Goal: Information Seeking & Learning: Learn about a topic

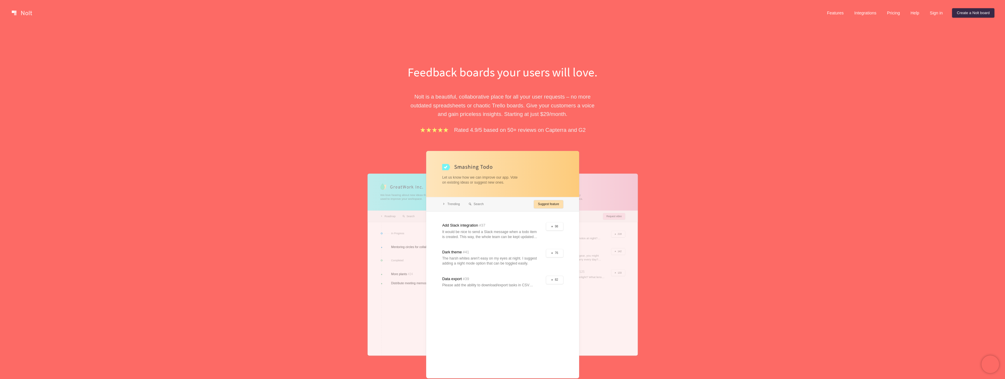
click at [31, 11] on link at bounding box center [21, 12] width 25 height 9
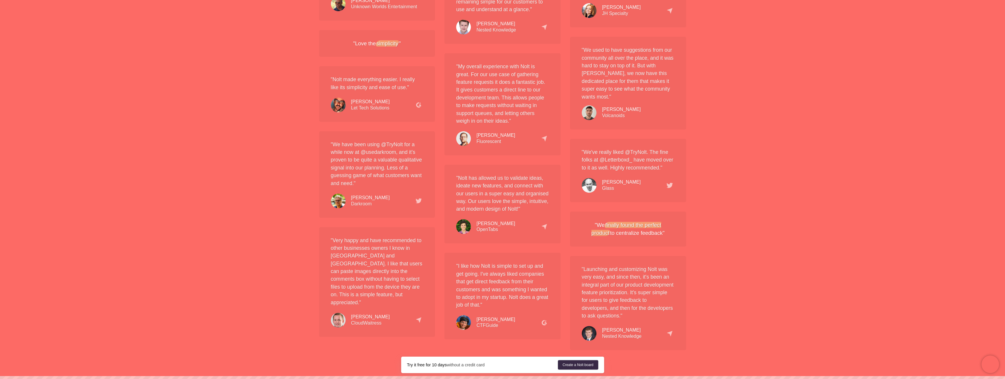
scroll to position [1097, 0]
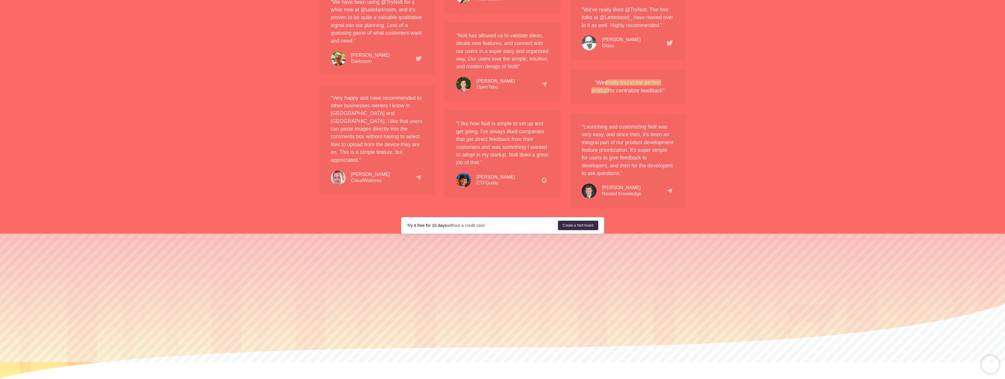
click at [552, 378] on link "Privacy" at bounding box center [550, 380] width 21 height 4
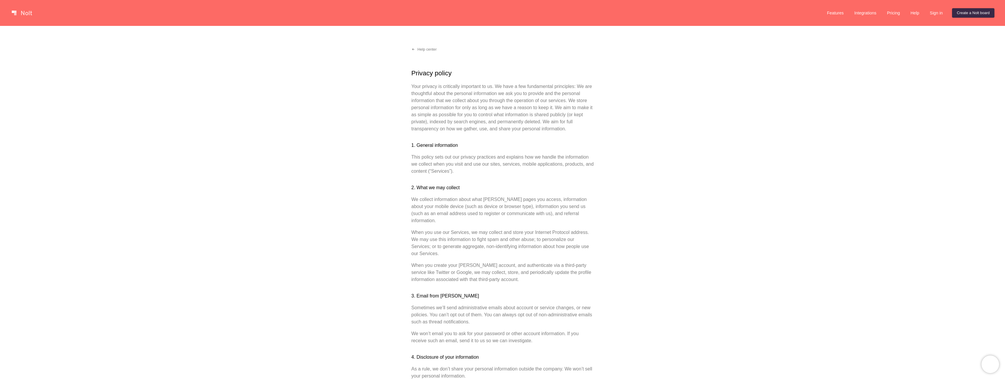
drag, startPoint x: 830, startPoint y: 12, endPoint x: 814, endPoint y: 15, distance: 16.3
click at [813, 14] on div at bounding box center [415, 13] width 812 height 12
click at [832, 12] on link "Features" at bounding box center [835, 12] width 26 height 9
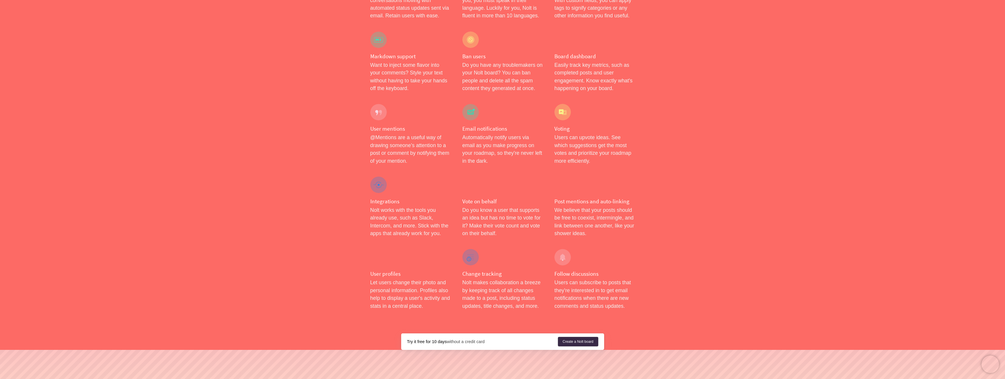
scroll to position [872, 0]
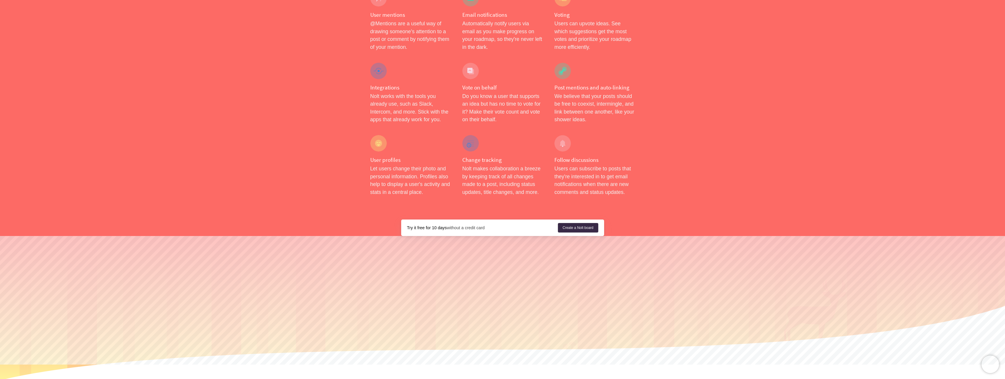
click at [503, 378] on link "Pricing" at bounding box center [497, 382] width 20 height 4
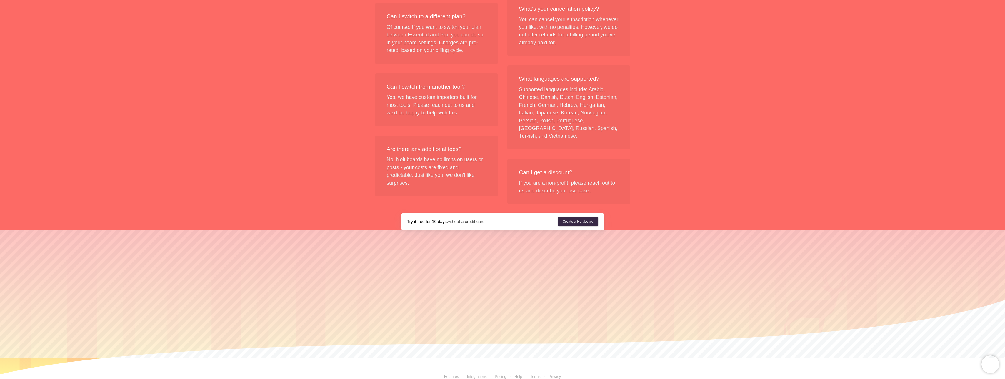
scroll to position [636, 0]
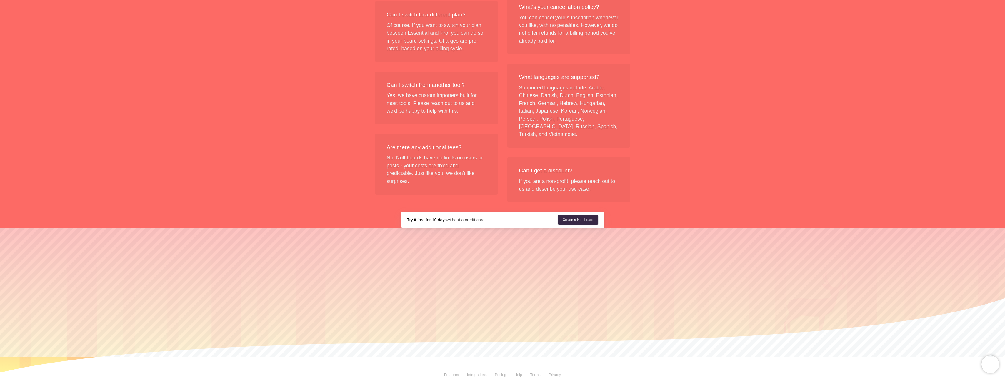
click at [521, 372] on link "Help" at bounding box center [518, 374] width 8 height 4
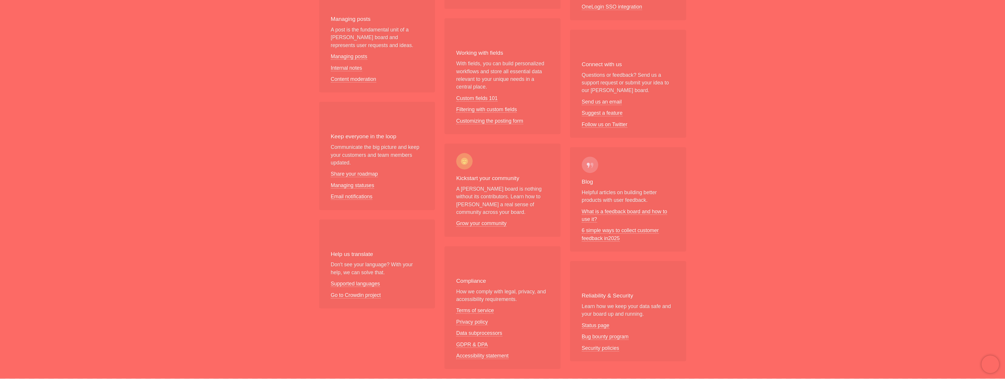
scroll to position [265, 0]
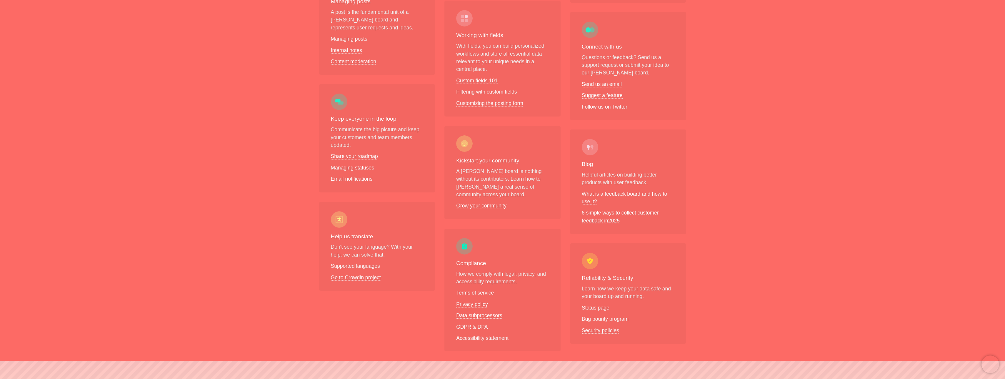
click at [475, 270] on p "How we comply with legal, privacy, and accessibility requirements." at bounding box center [502, 278] width 93 height 16
click at [478, 290] on link "Terms of service" at bounding box center [475, 293] width 38 height 6
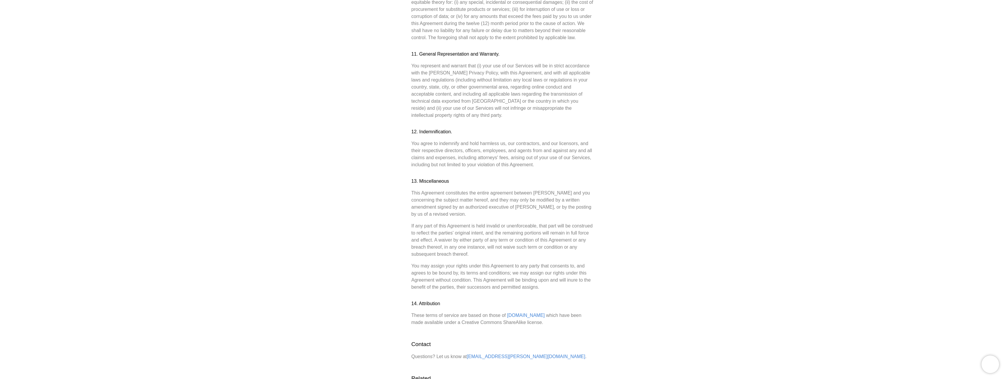
scroll to position [1355, 0]
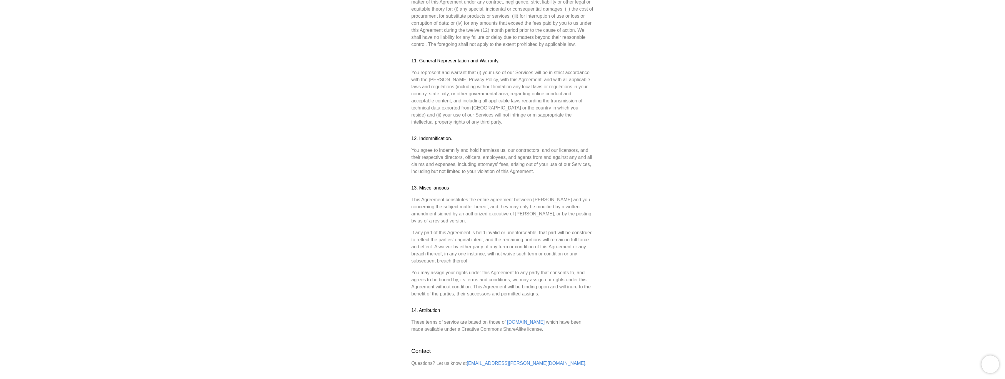
click at [478, 361] on link "hello@nolt.io" at bounding box center [526, 363] width 119 height 5
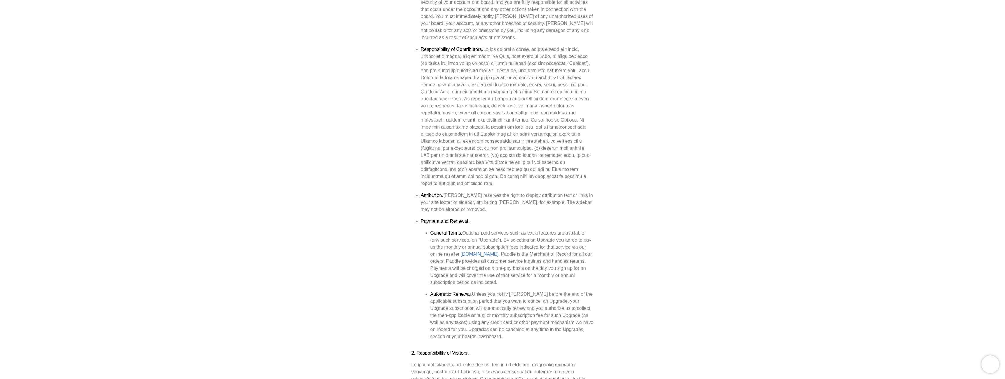
scroll to position [0, 0]
